Goal: Find specific page/section: Locate a particular part of the current website

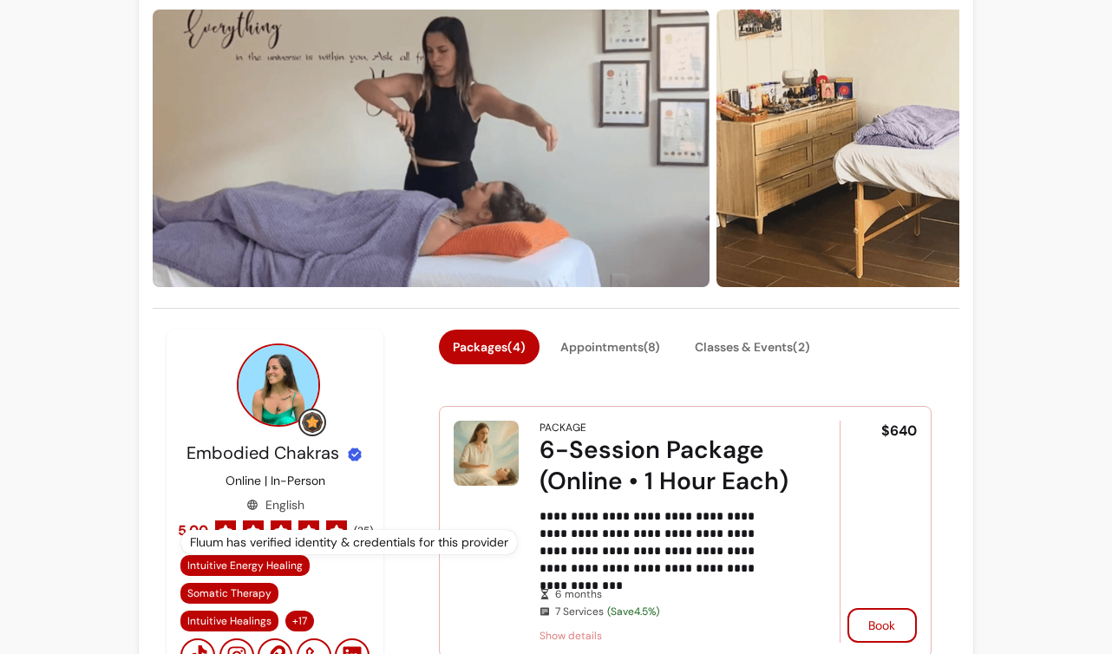
scroll to position [531, 0]
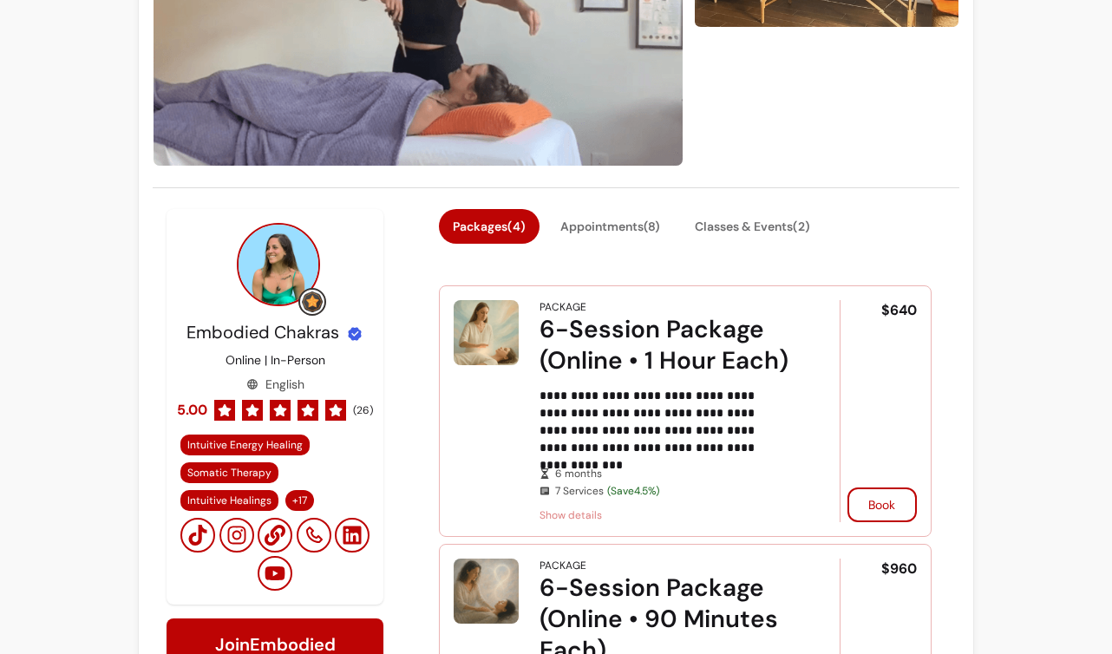
scroll to position [236, 0]
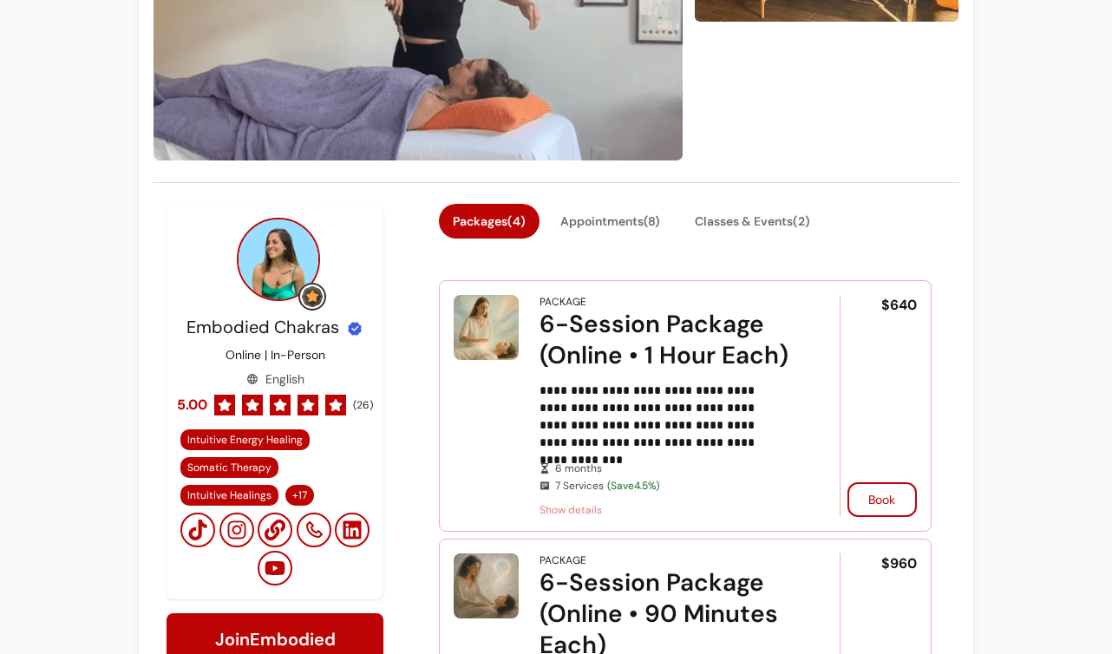
click at [362, 403] on span "( 26 )" at bounding box center [363, 405] width 20 height 14
click at [361, 403] on span "( 26 )" at bounding box center [363, 405] width 20 height 14
click at [214, 395] on div at bounding box center [224, 405] width 21 height 21
click at [200, 401] on span "5.00" at bounding box center [192, 405] width 30 height 21
click at [283, 389] on div "Embodied Chakras Online | In-Person English 5.00 ( 26 ) Intuitive Energy Healin…" at bounding box center [274, 450] width 189 height 271
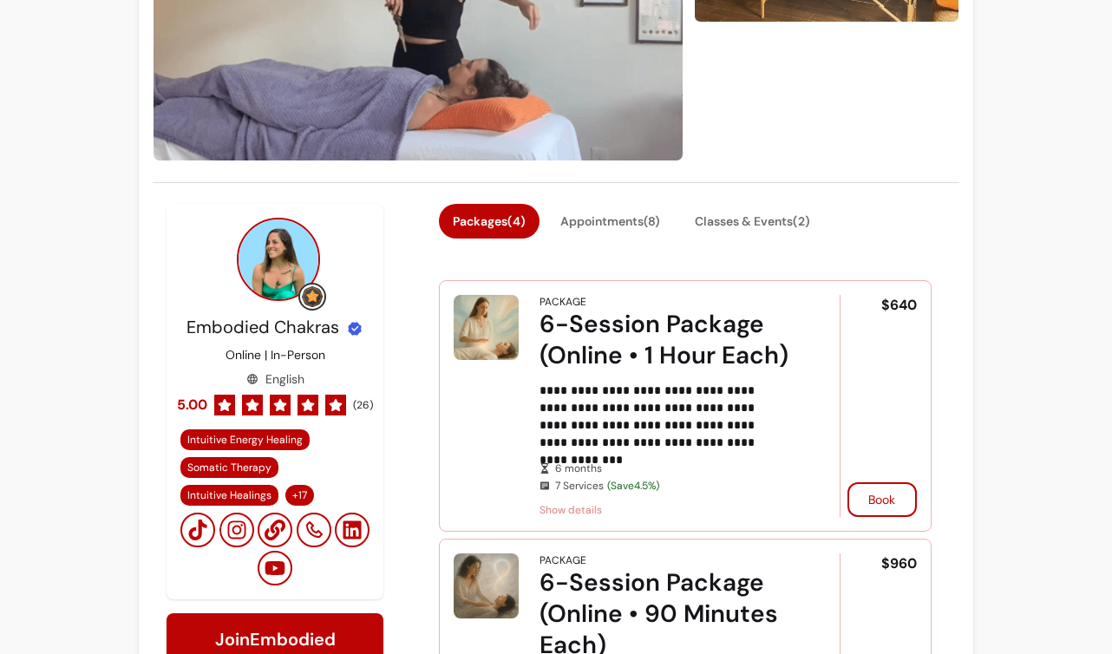
click at [310, 389] on div "Embodied Chakras Online | In-Person English 5.00 ( 26 ) Intuitive Energy Healin…" at bounding box center [274, 450] width 189 height 271
click at [349, 396] on div "5.00 ( 26 )" at bounding box center [275, 405] width 196 height 21
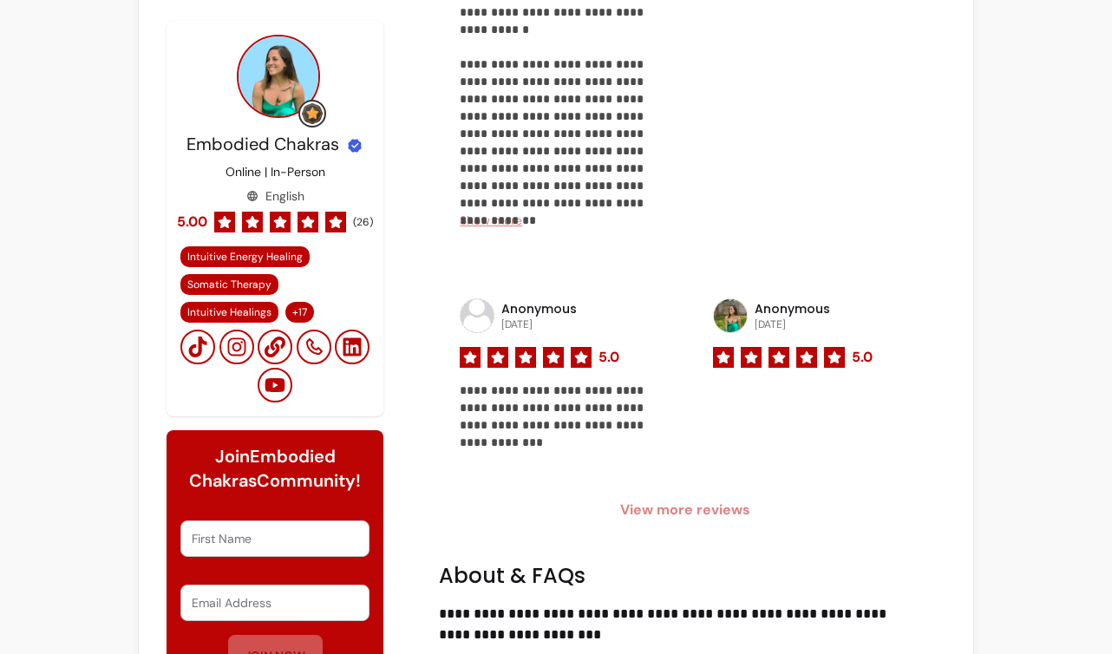
scroll to position [2058, 0]
